Goal: Task Accomplishment & Management: Use online tool/utility

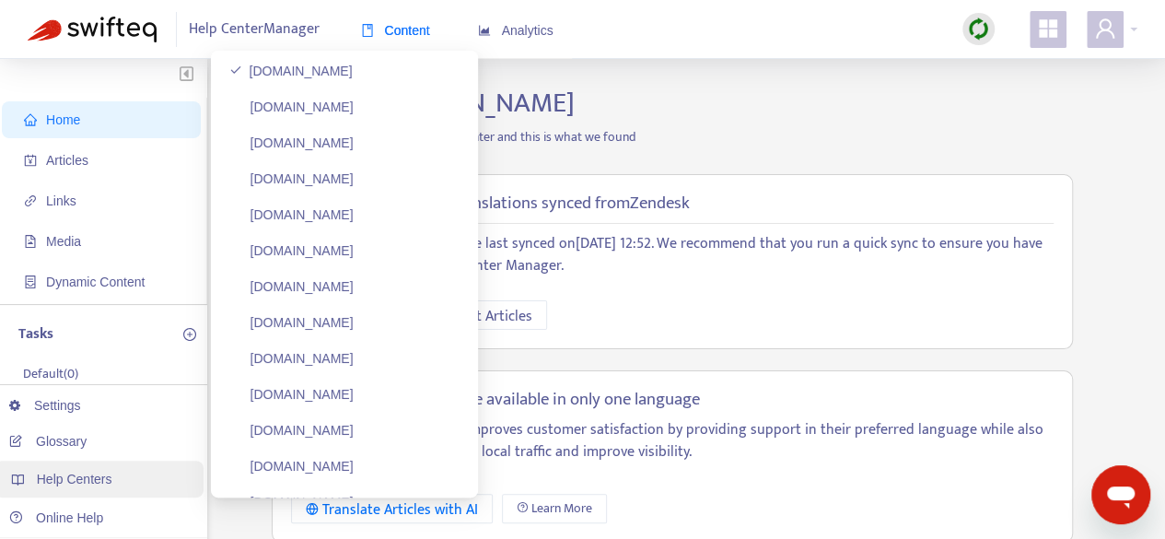
click at [69, 478] on span "Help Centers" at bounding box center [75, 478] width 76 height 15
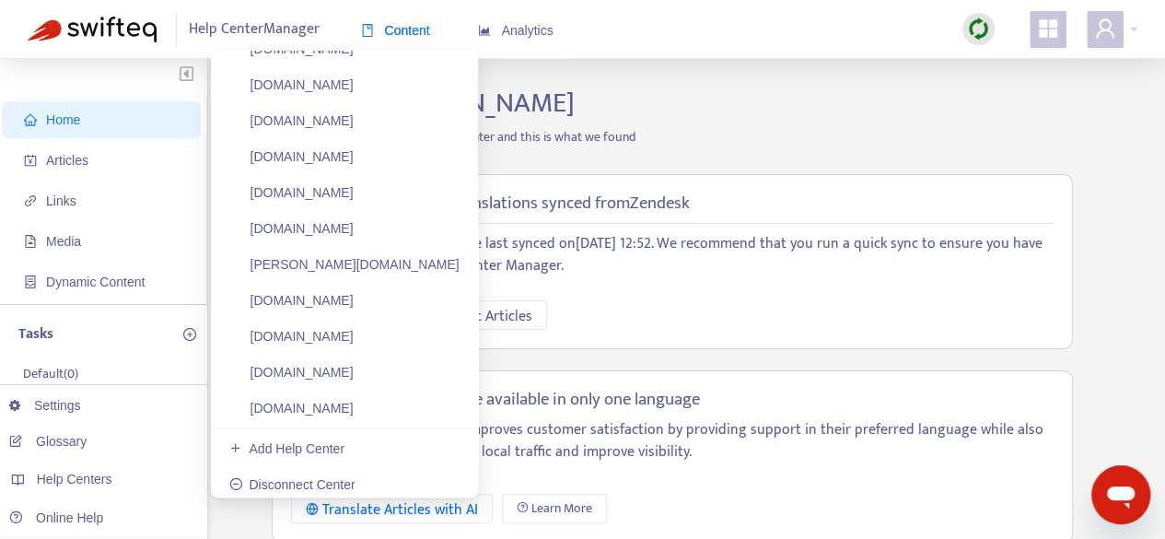
scroll to position [997, 0]
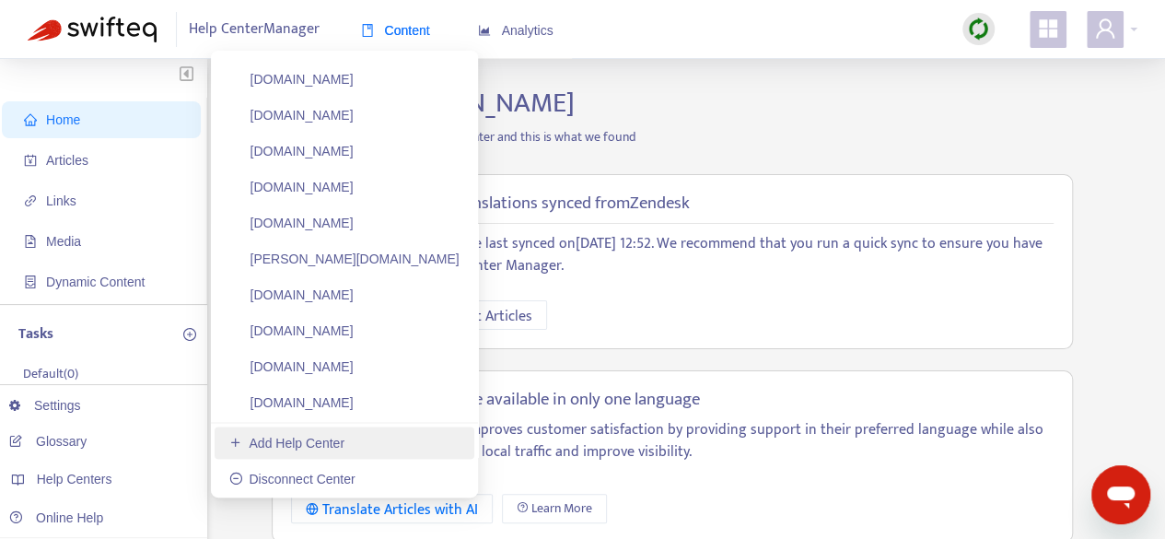
click at [234, 444] on link "Add Help Center" at bounding box center [286, 443] width 115 height 15
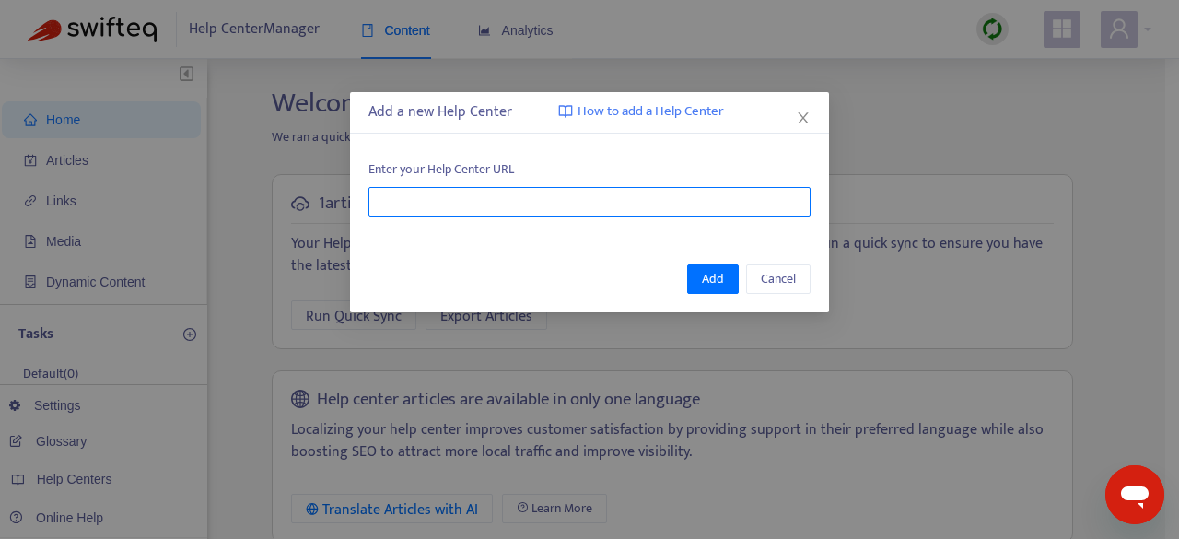
click at [447, 198] on input "text" at bounding box center [589, 201] width 442 height 29
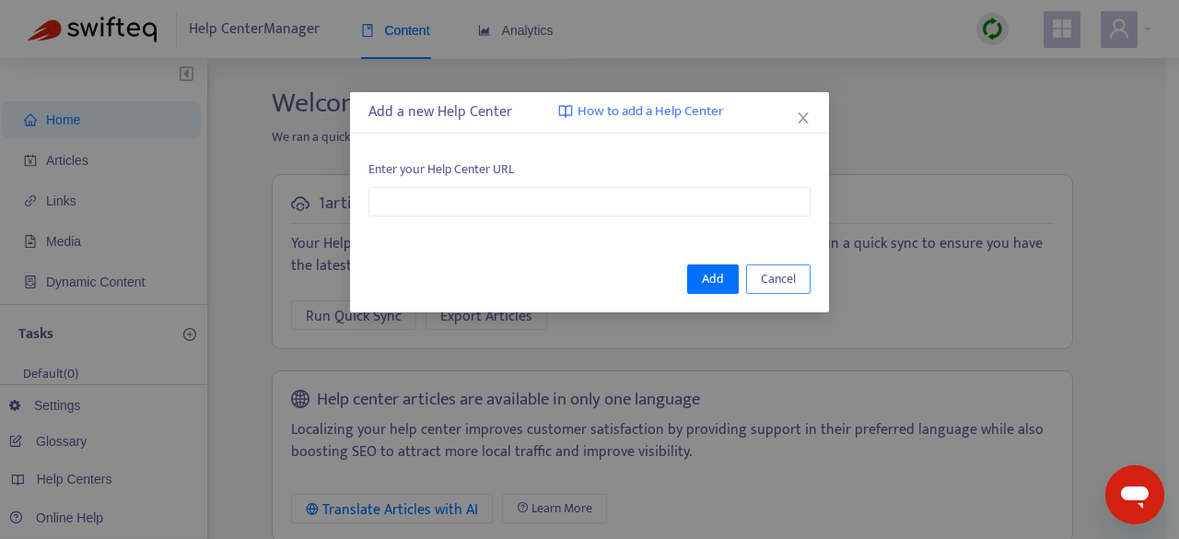
click at [807, 278] on button "Cancel" at bounding box center [778, 278] width 64 height 29
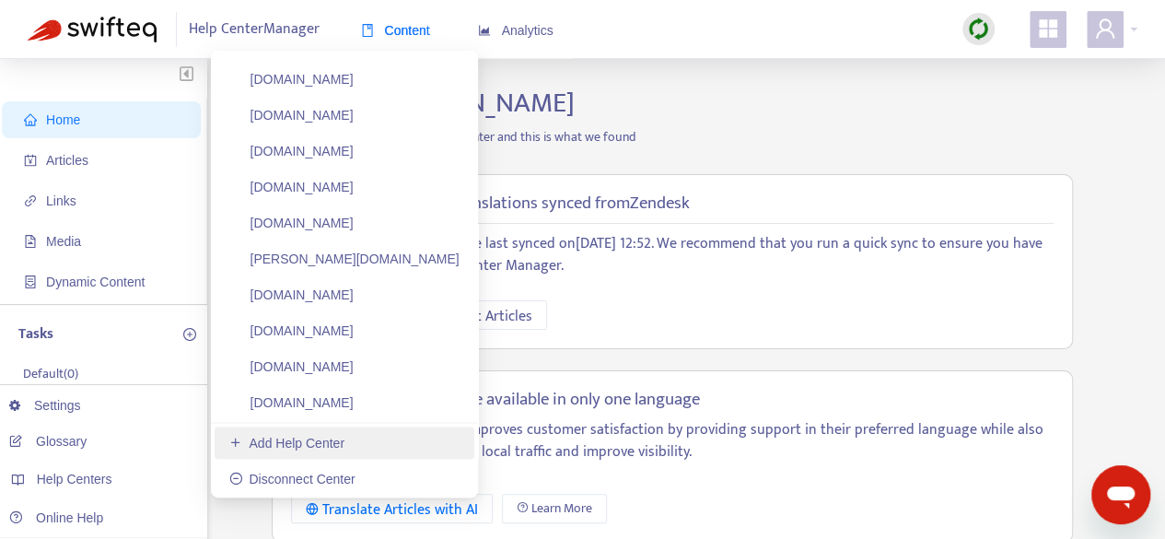
click at [249, 444] on link "Add Help Center" at bounding box center [286, 443] width 115 height 15
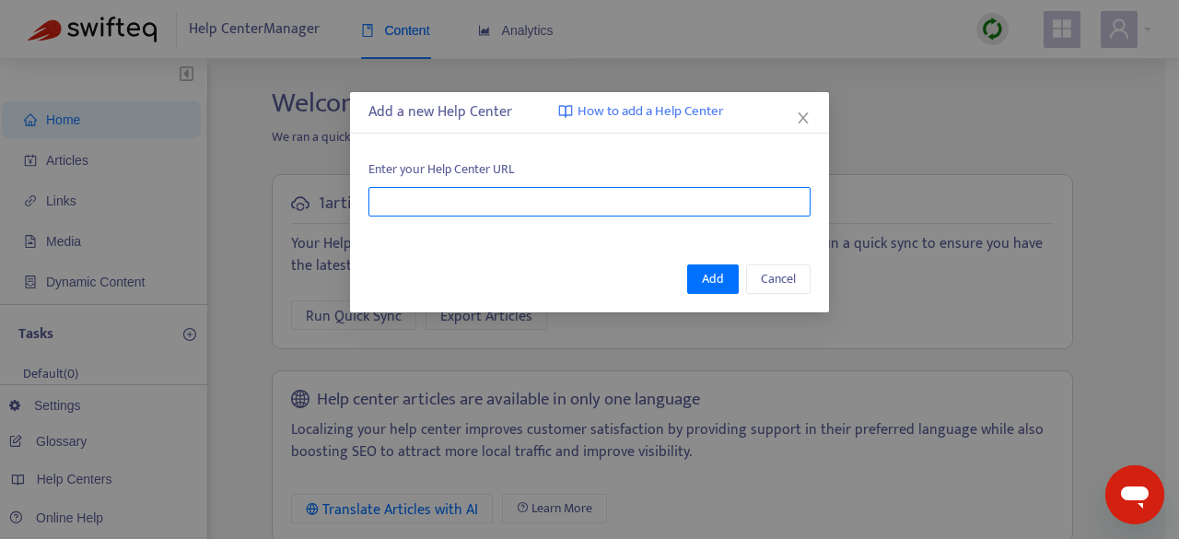
click at [396, 207] on input "text" at bounding box center [589, 201] width 442 height 29
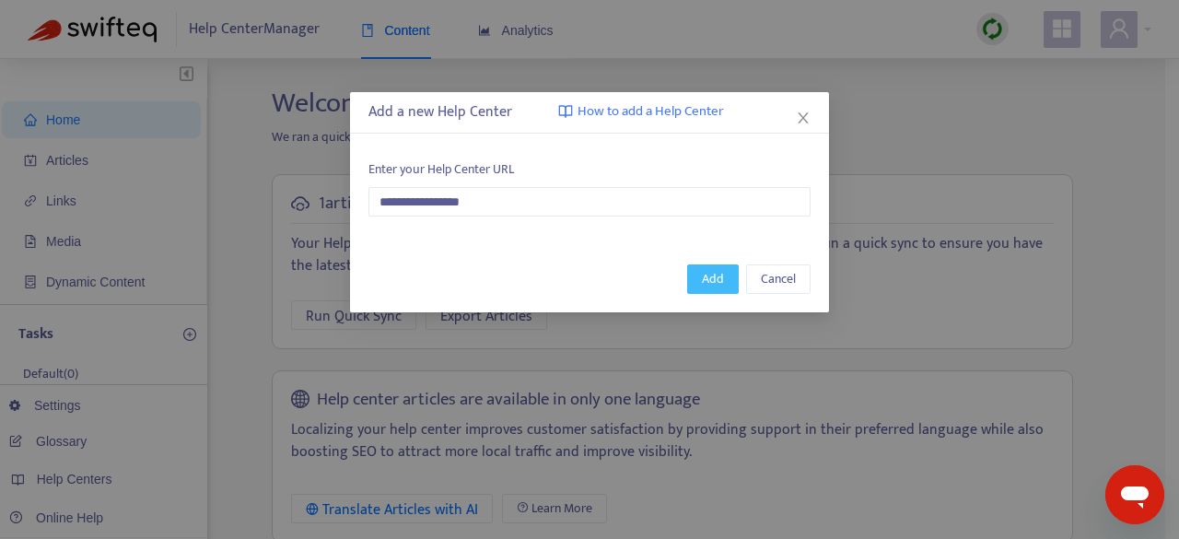
click at [705, 274] on span "Add" at bounding box center [713, 279] width 22 height 20
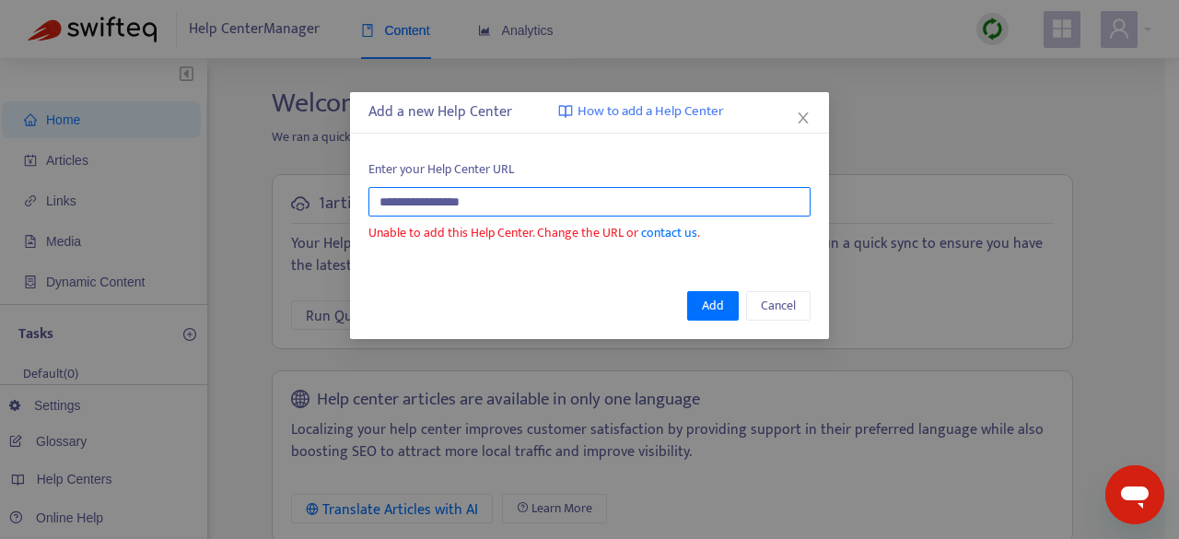
drag, startPoint x: 426, startPoint y: 202, endPoint x: 349, endPoint y: 209, distance: 77.7
click at [349, 209] on div "**********" at bounding box center [589, 269] width 1179 height 539
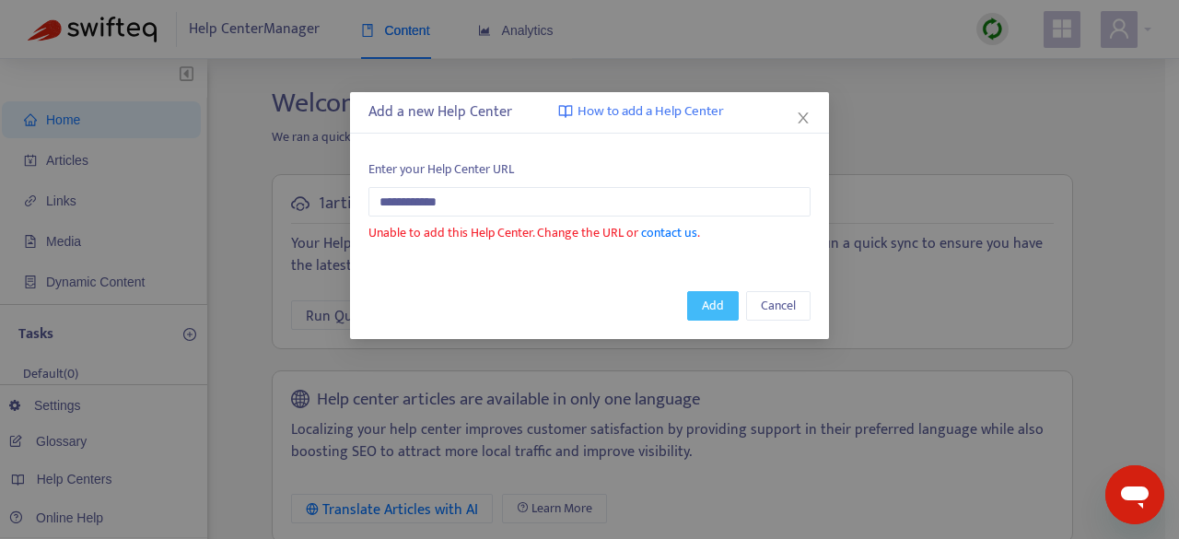
click at [704, 299] on span "Add" at bounding box center [713, 306] width 22 height 20
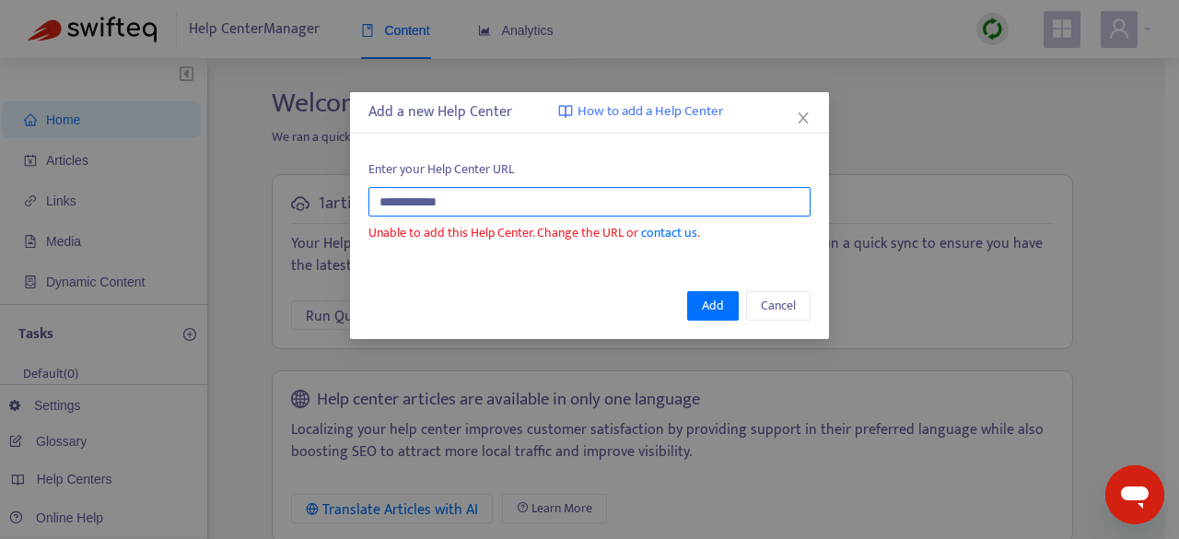
click at [473, 203] on input "**********" at bounding box center [589, 201] width 442 height 29
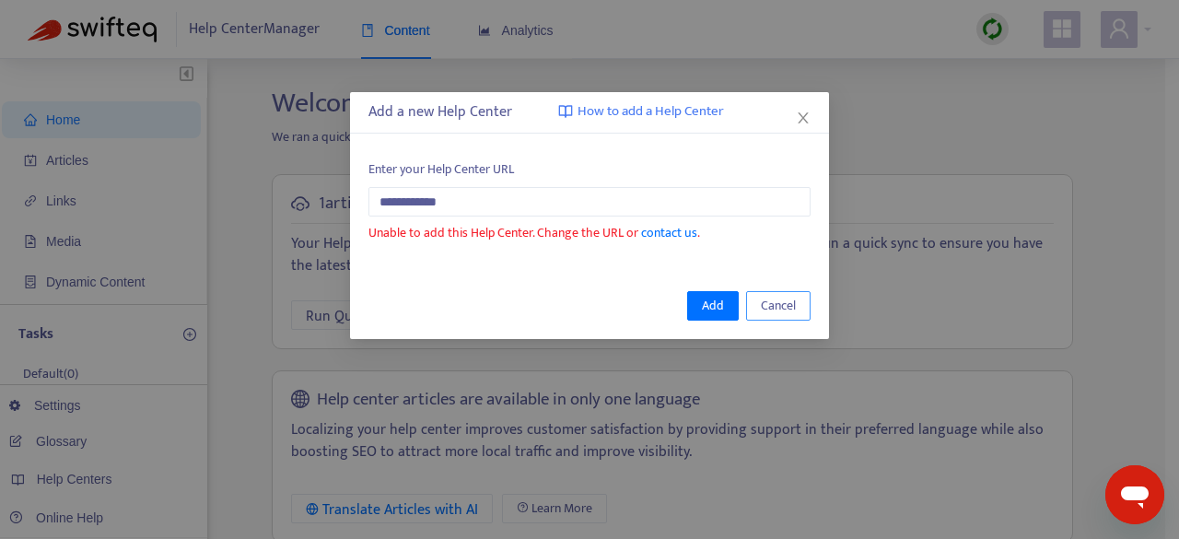
click at [780, 302] on span "Cancel" at bounding box center [778, 306] width 35 height 20
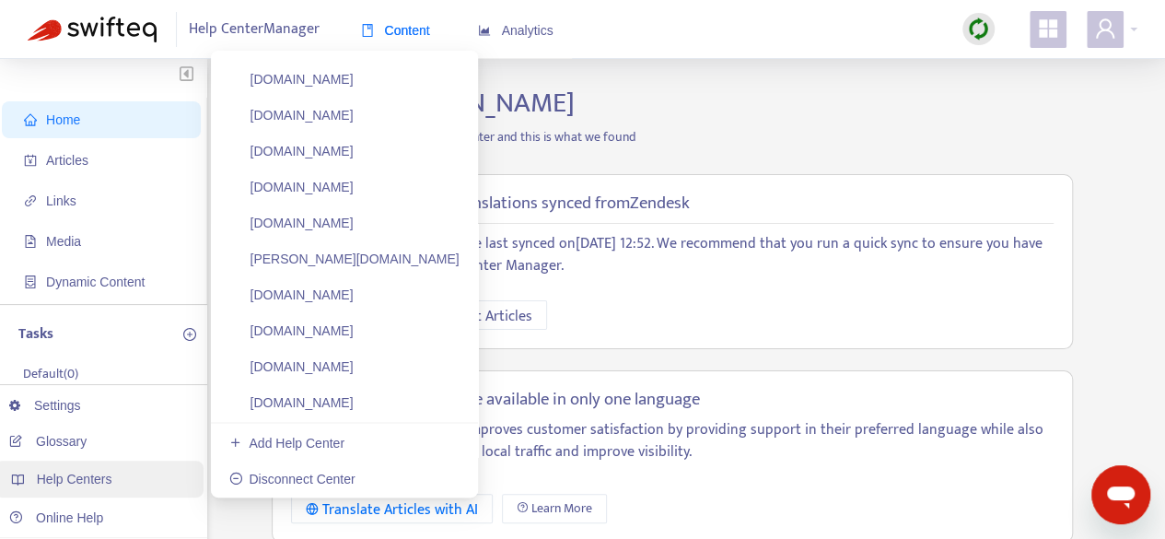
click at [77, 478] on span "Help Centers" at bounding box center [75, 478] width 76 height 15
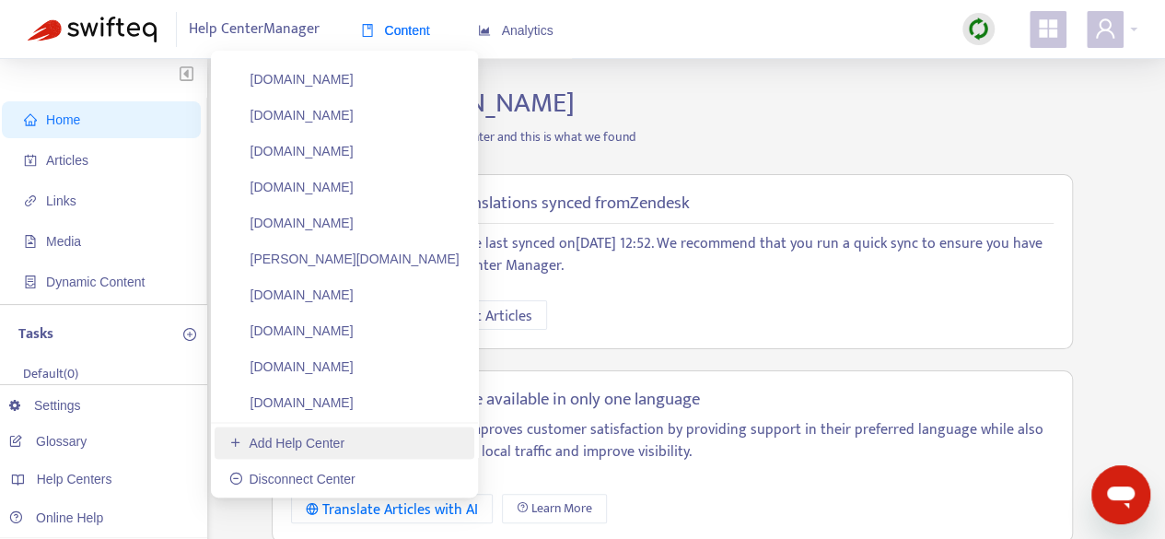
click at [300, 441] on link "Add Help Center" at bounding box center [286, 443] width 115 height 15
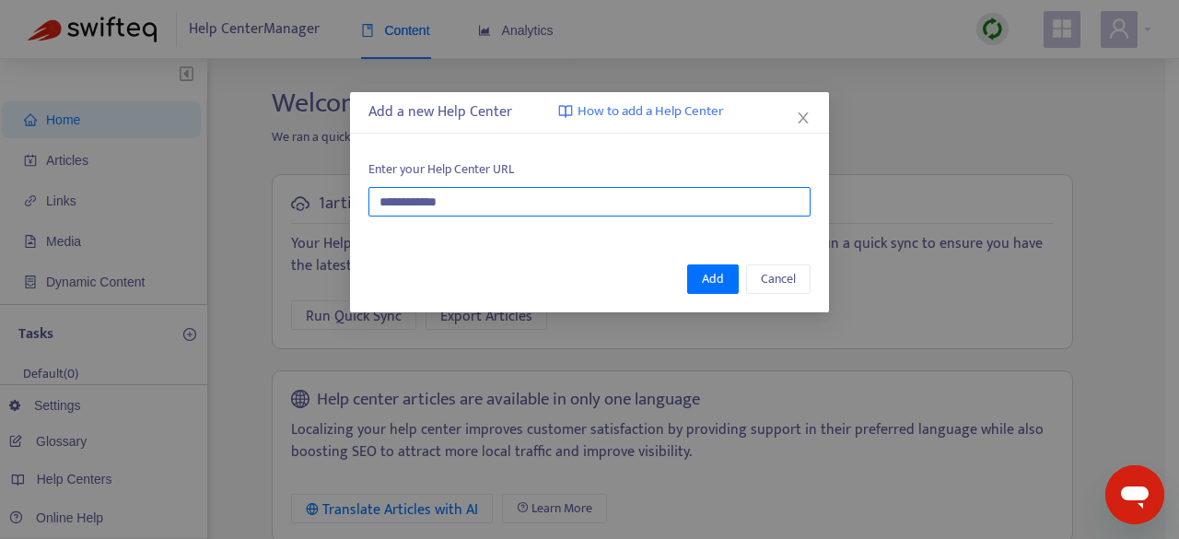
click at [489, 191] on input "**********" at bounding box center [589, 201] width 442 height 29
type input "**********"
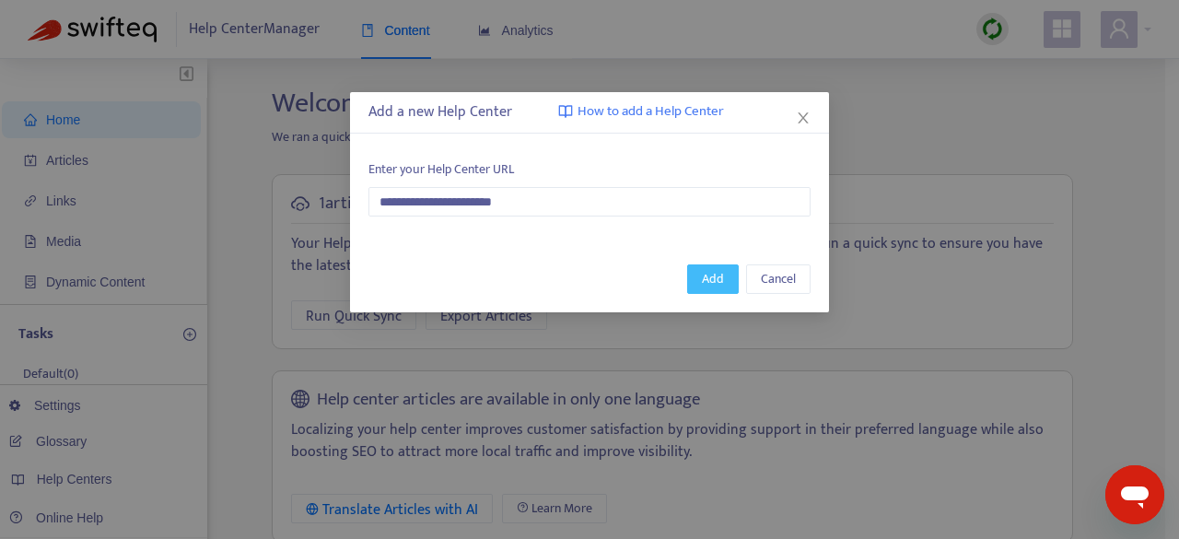
click at [709, 281] on span "Add" at bounding box center [713, 279] width 22 height 20
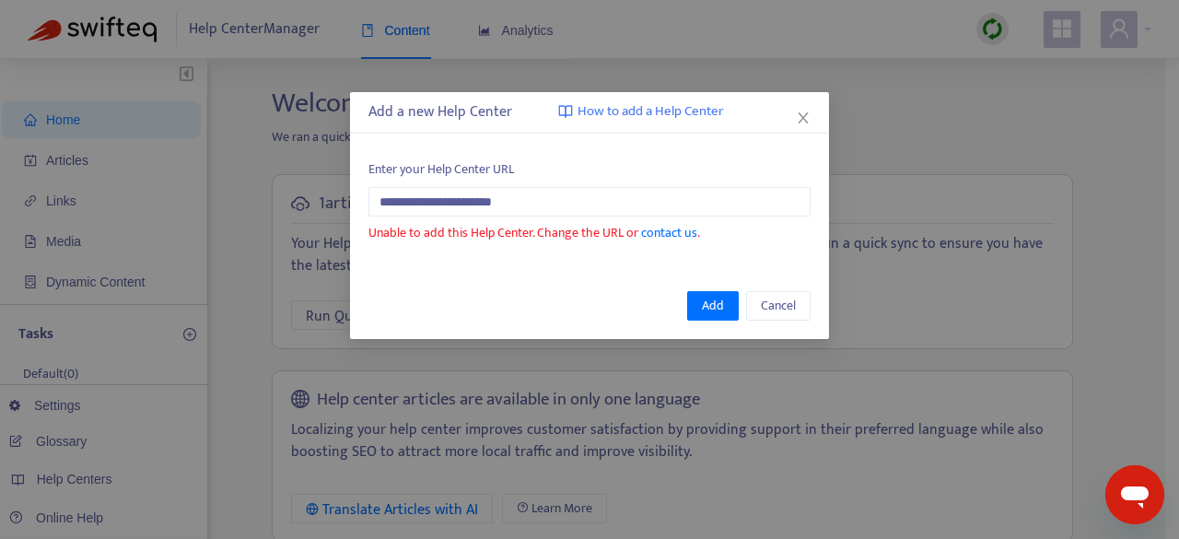
click at [698, 106] on span "How to add a Help Center" at bounding box center [650, 111] width 146 height 21
click at [804, 114] on icon "close" at bounding box center [803, 117] width 15 height 15
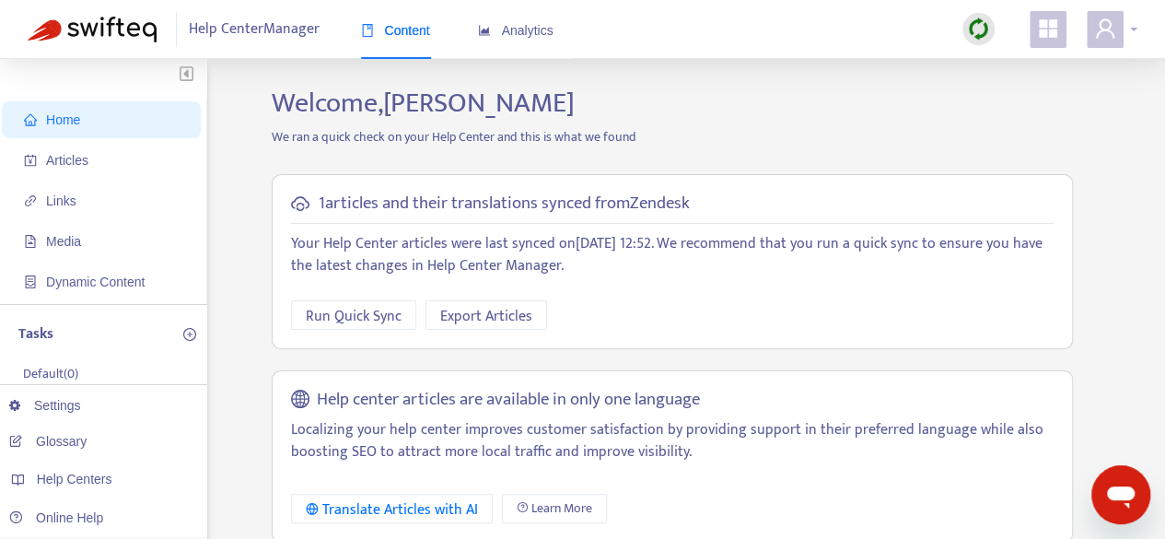
click at [1133, 23] on div at bounding box center [1112, 29] width 51 height 37
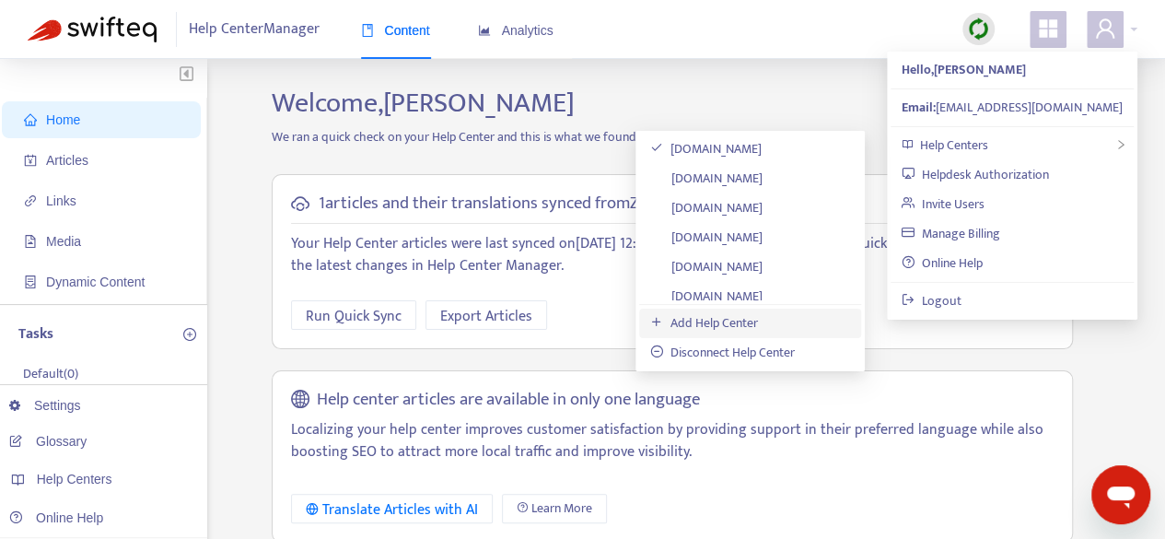
click at [729, 327] on link "Add Help Center" at bounding box center [704, 322] width 108 height 21
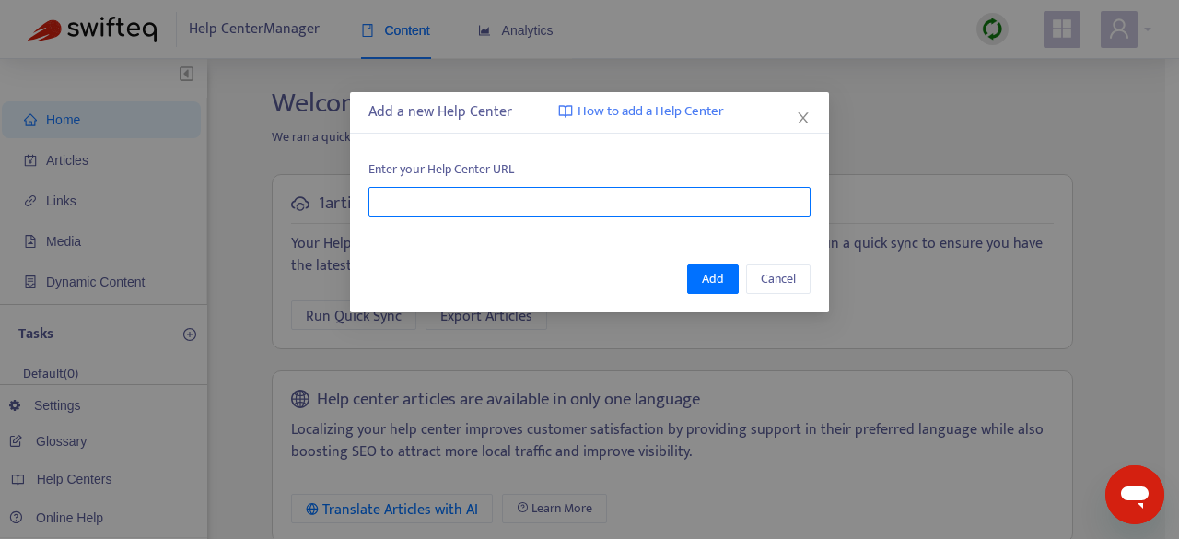
click at [539, 196] on input "text" at bounding box center [589, 201] width 442 height 29
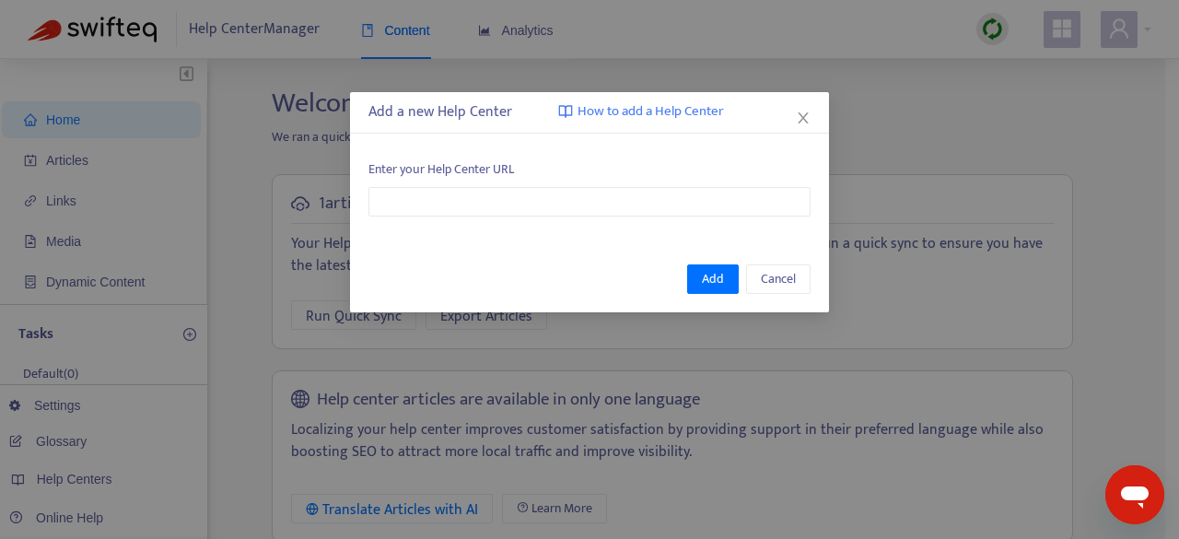
click at [470, 122] on div "Add a new Help Center How to add a Help Center" at bounding box center [589, 112] width 442 height 22
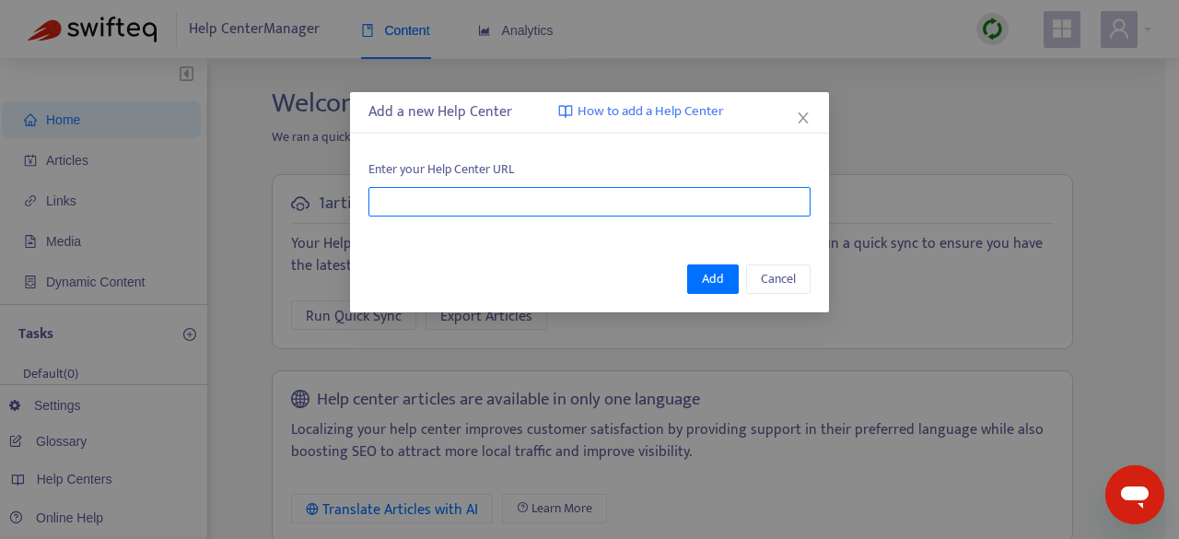
click at [487, 200] on input "text" at bounding box center [589, 201] width 442 height 29
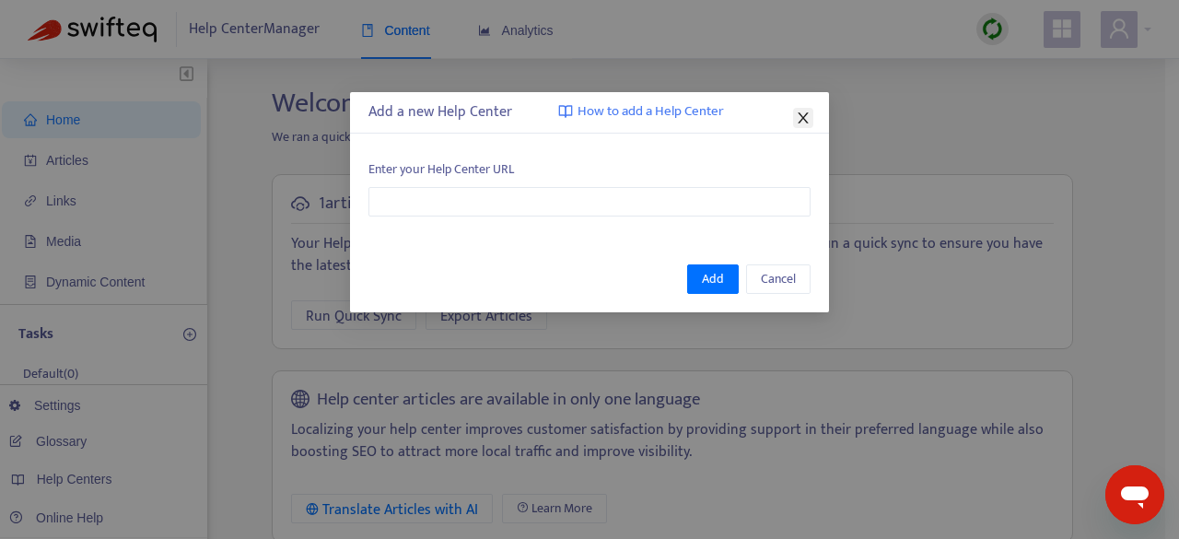
click at [812, 119] on span "Close" at bounding box center [803, 117] width 20 height 15
